Goal: Task Accomplishment & Management: Manage account settings

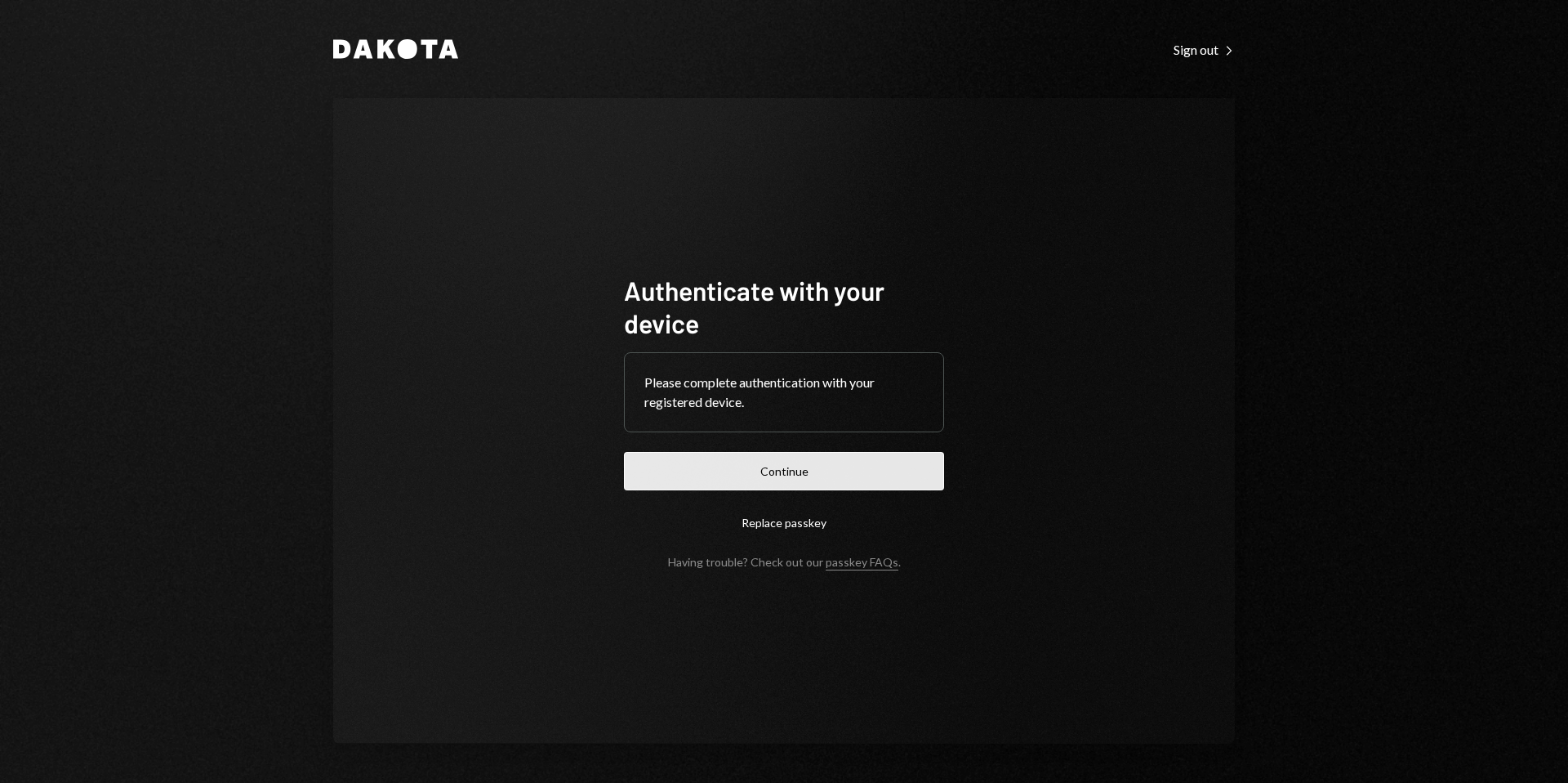
click at [799, 486] on button "Continue" at bounding box center [784, 472] width 320 height 38
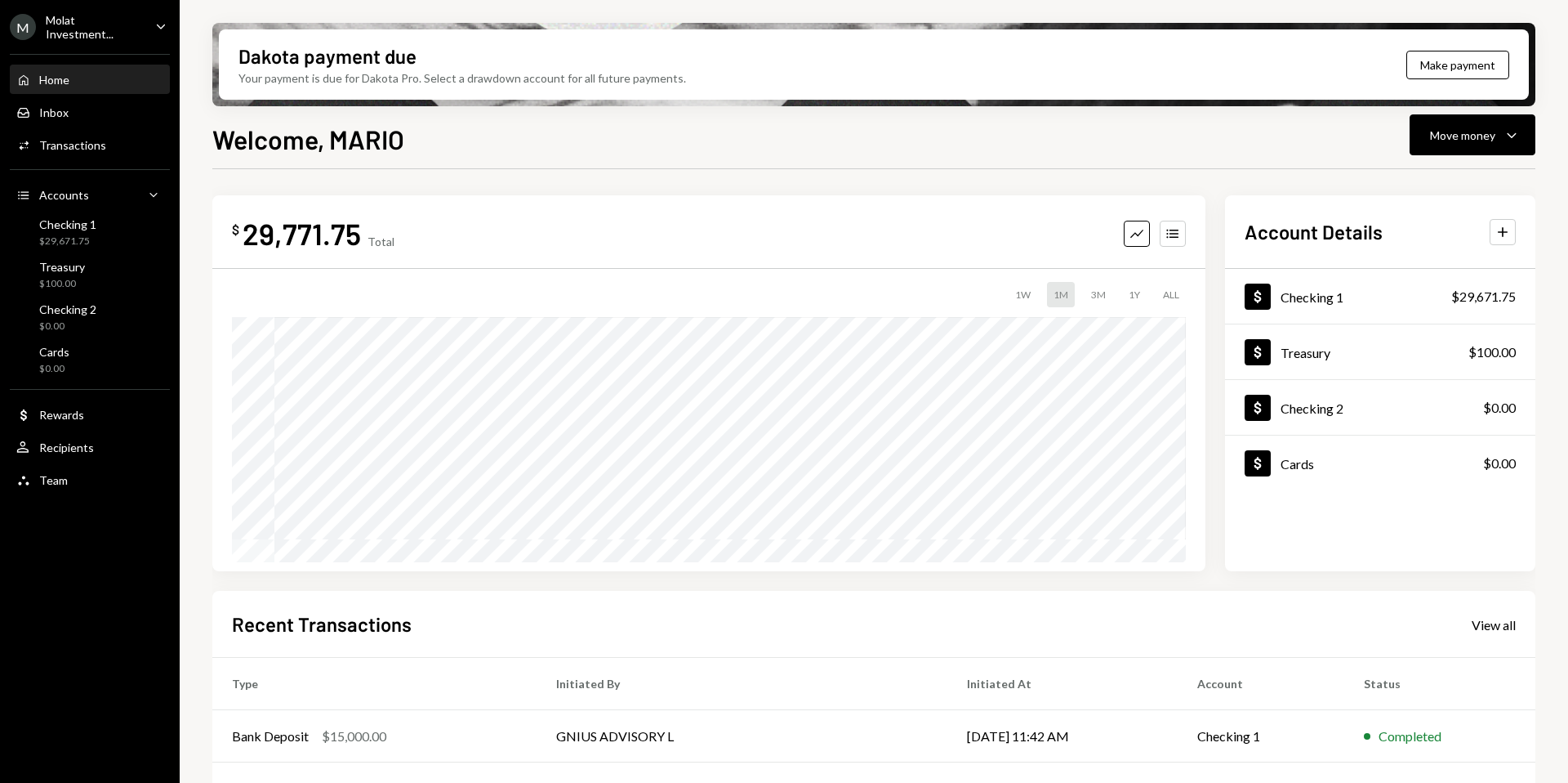
click at [80, 25] on div "Molat Investment..." at bounding box center [94, 27] width 97 height 28
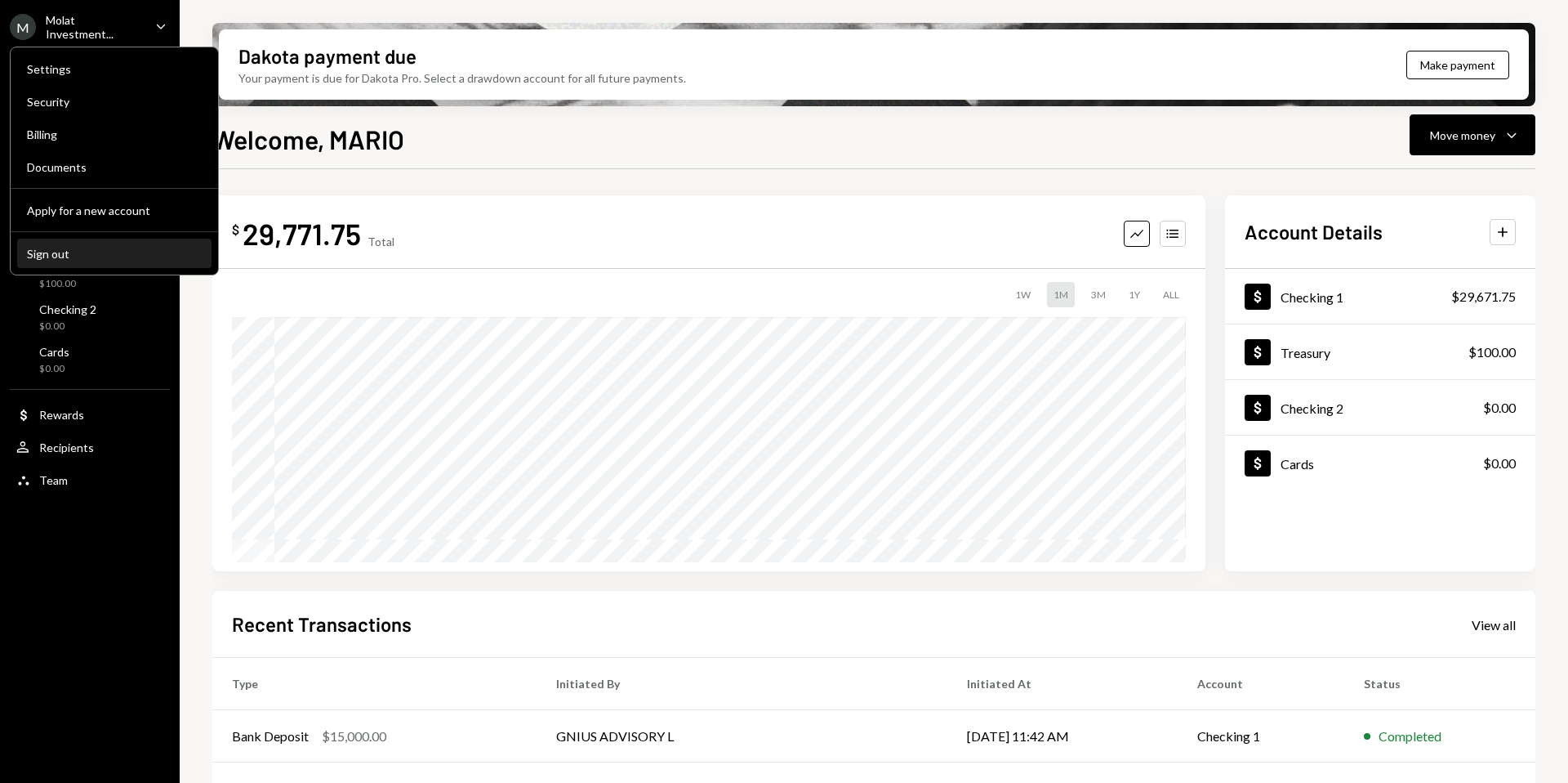
click at [75, 249] on div "Sign out" at bounding box center [114, 254] width 174 height 13
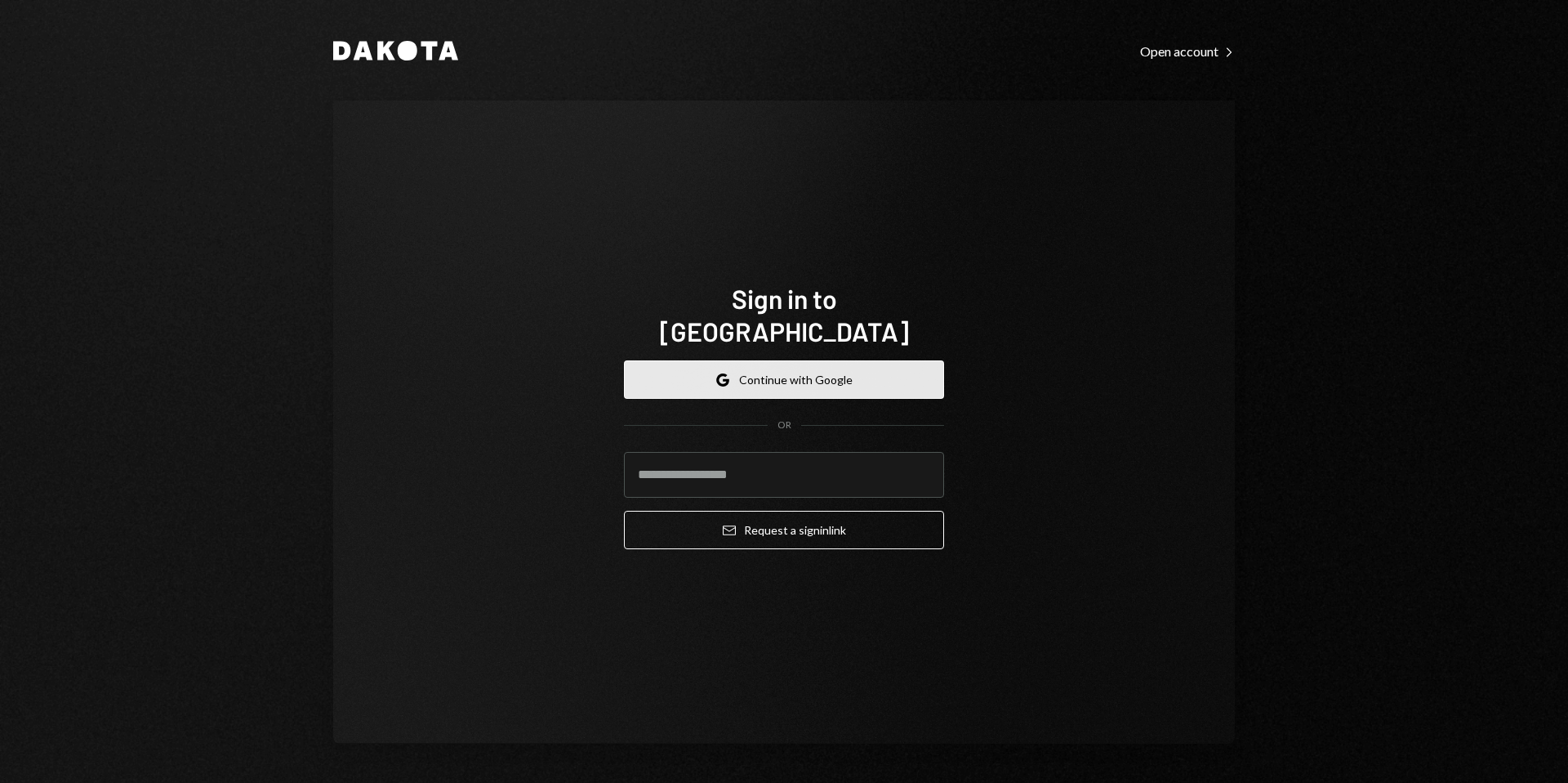
click at [766, 360] on button "Google Continue with Google" at bounding box center [784, 380] width 320 height 38
